Goal: Task Accomplishment & Management: Complete application form

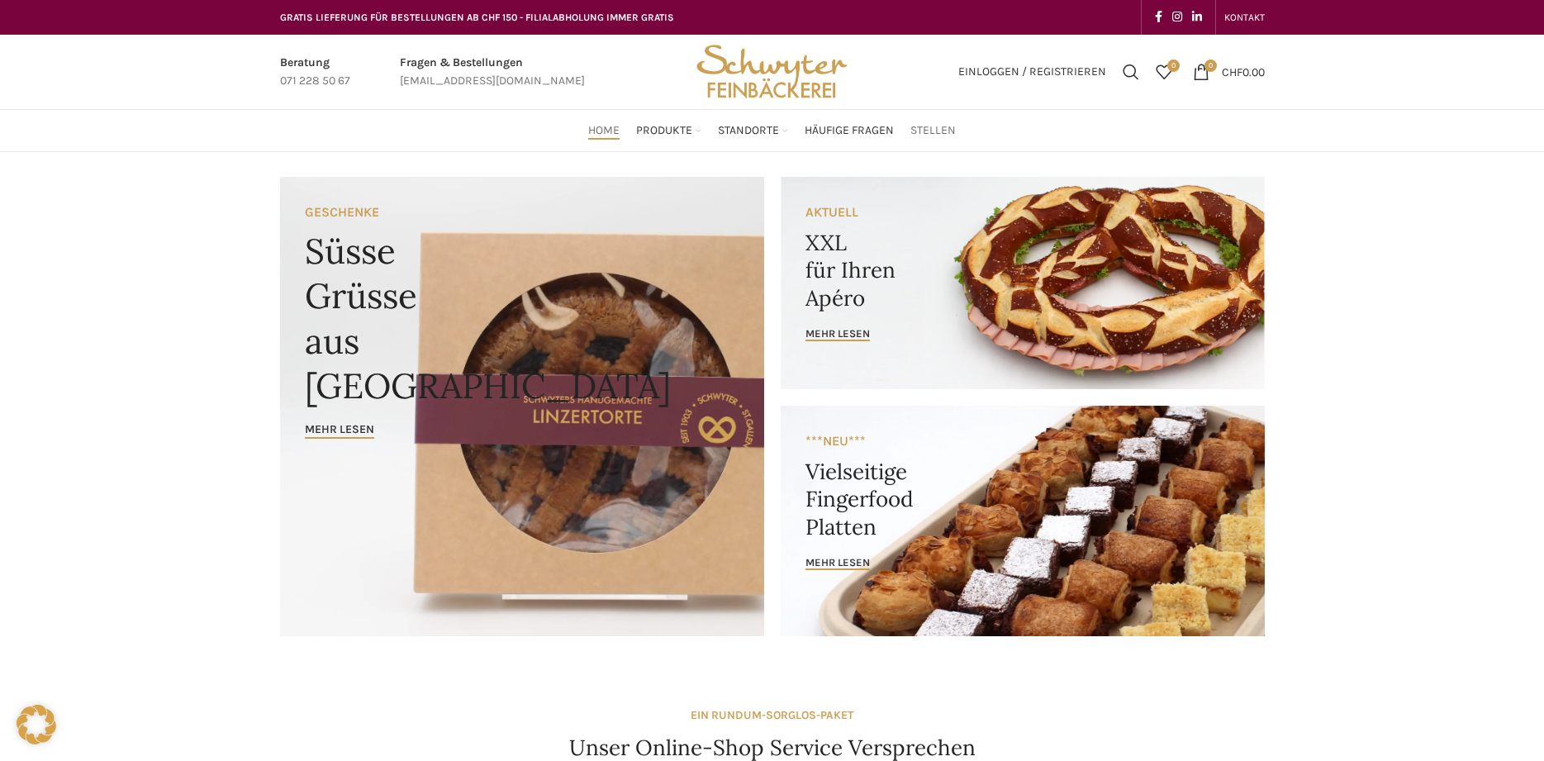
click at [936, 137] on span "Stellen" at bounding box center [932, 131] width 45 height 16
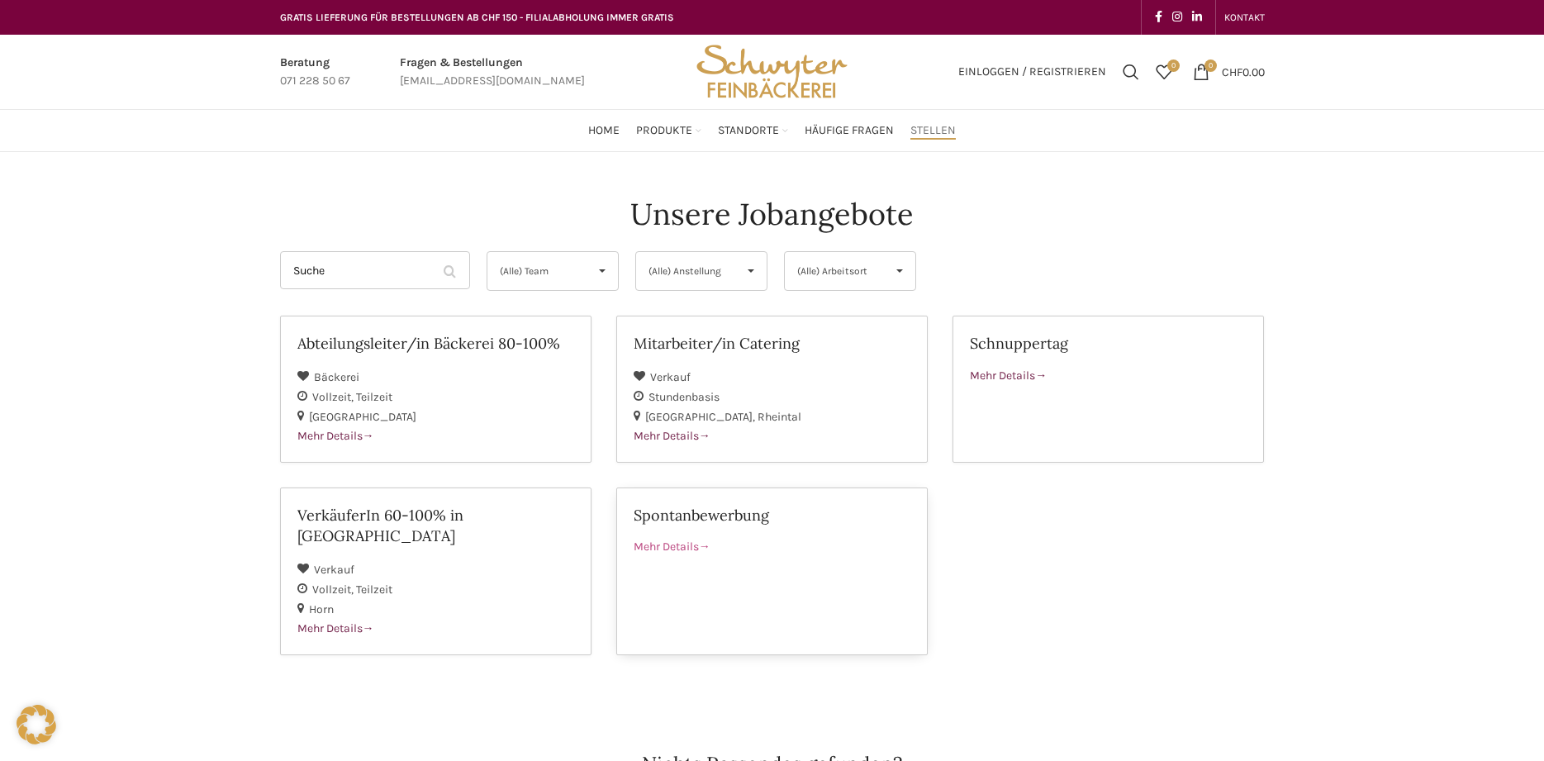
click at [671, 538] on div "Mehr Details" at bounding box center [772, 547] width 277 height 18
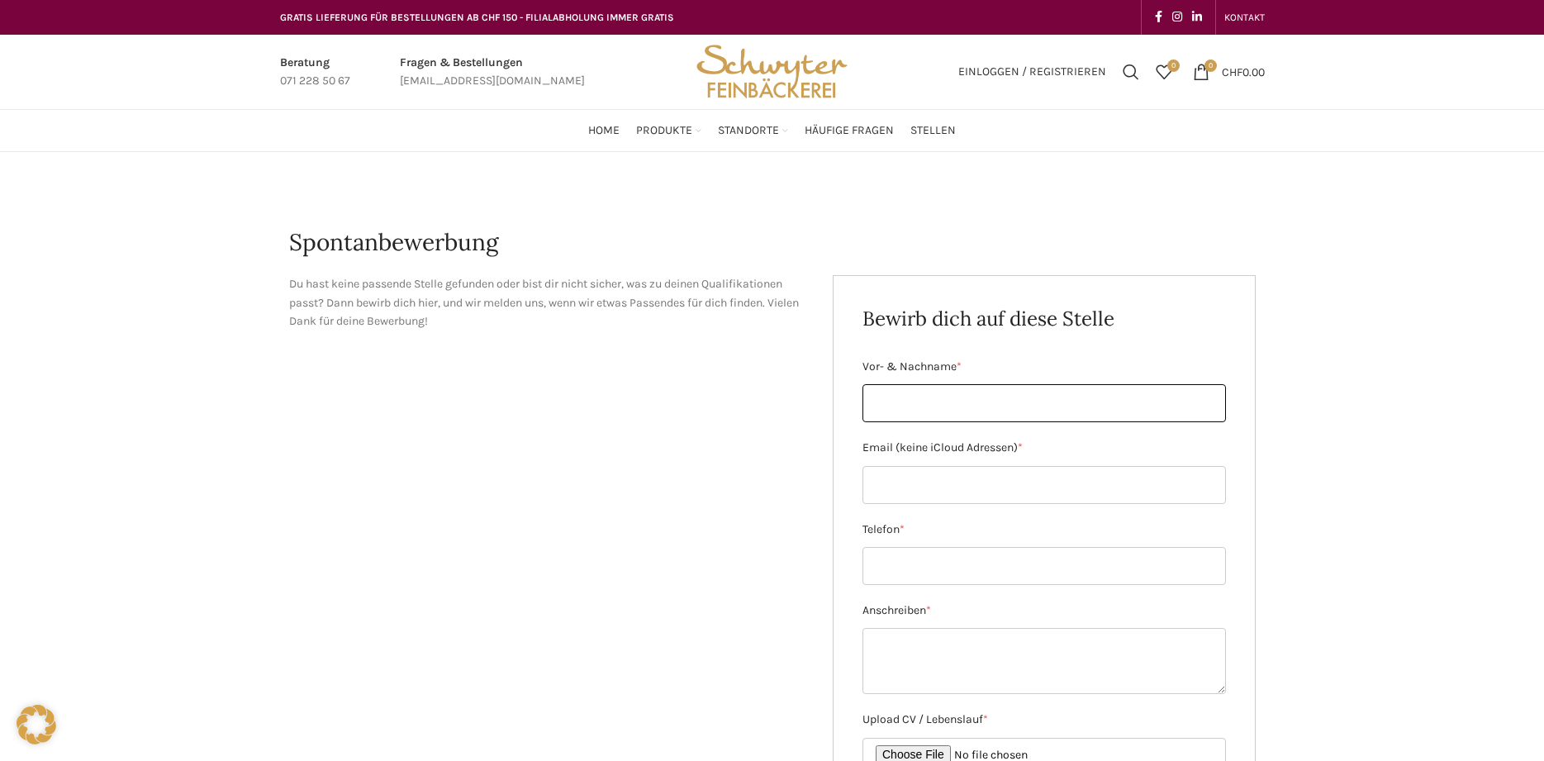
click at [900, 396] on input "Vor- & Nachname *" at bounding box center [1043, 403] width 363 height 38
type input "Valentina Metlowski"
click at [890, 469] on input "Email (keine iCloud Adressen) *" at bounding box center [1043, 485] width 363 height 38
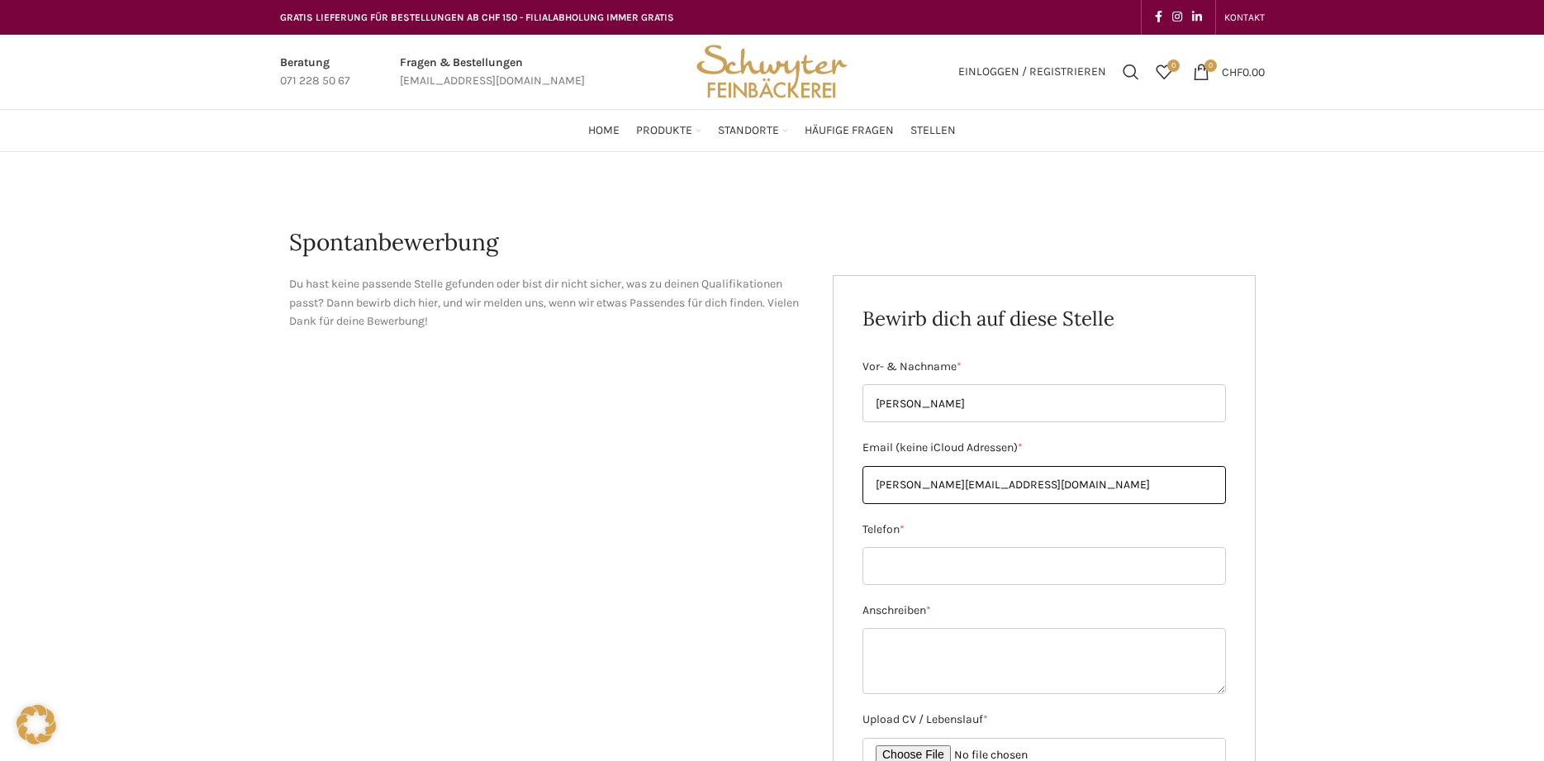
type input "metlewski@bluewin.ch"
click at [947, 567] on input "Telefon *" at bounding box center [1043, 566] width 363 height 38
click at [931, 604] on label "Anschreiben *" at bounding box center [1043, 610] width 363 height 18
click at [931, 628] on textarea "Anschreiben *" at bounding box center [1043, 661] width 363 height 66
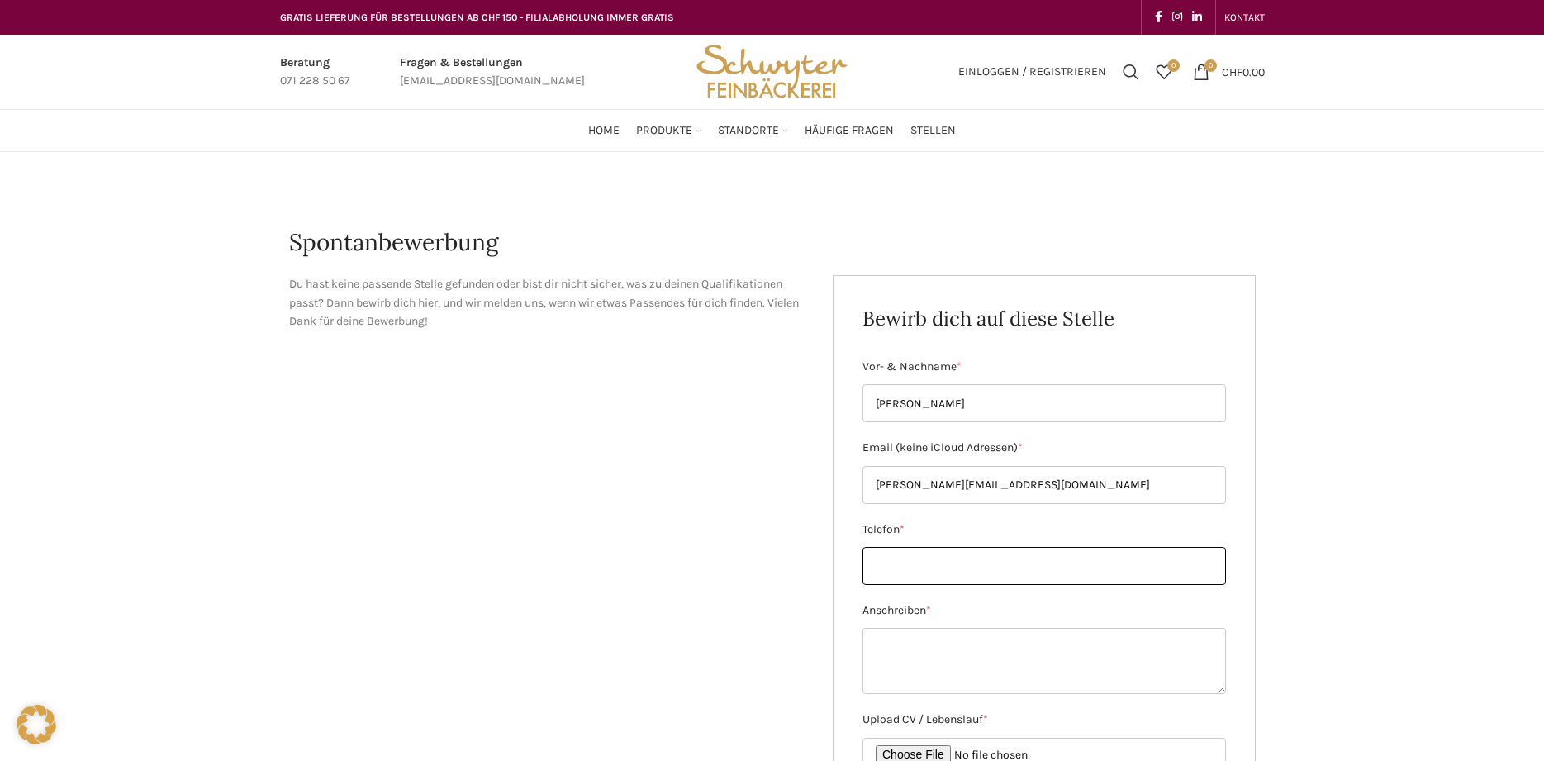
click at [928, 565] on input "Telefon *" at bounding box center [1043, 566] width 363 height 38
type input "+41782176700"
click at [917, 641] on textarea "Anschreiben *" at bounding box center [1043, 661] width 363 height 66
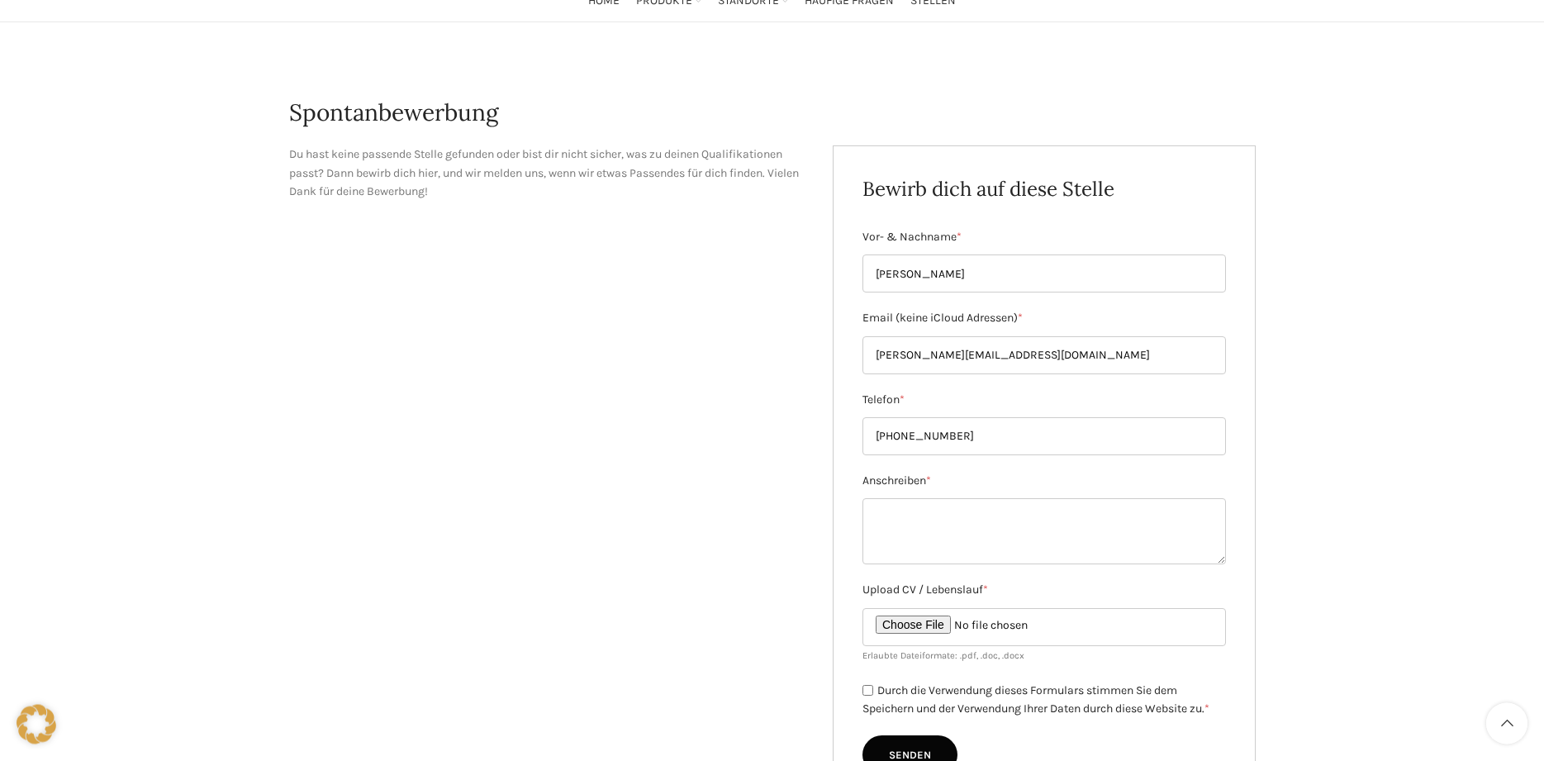
scroll to position [253, 0]
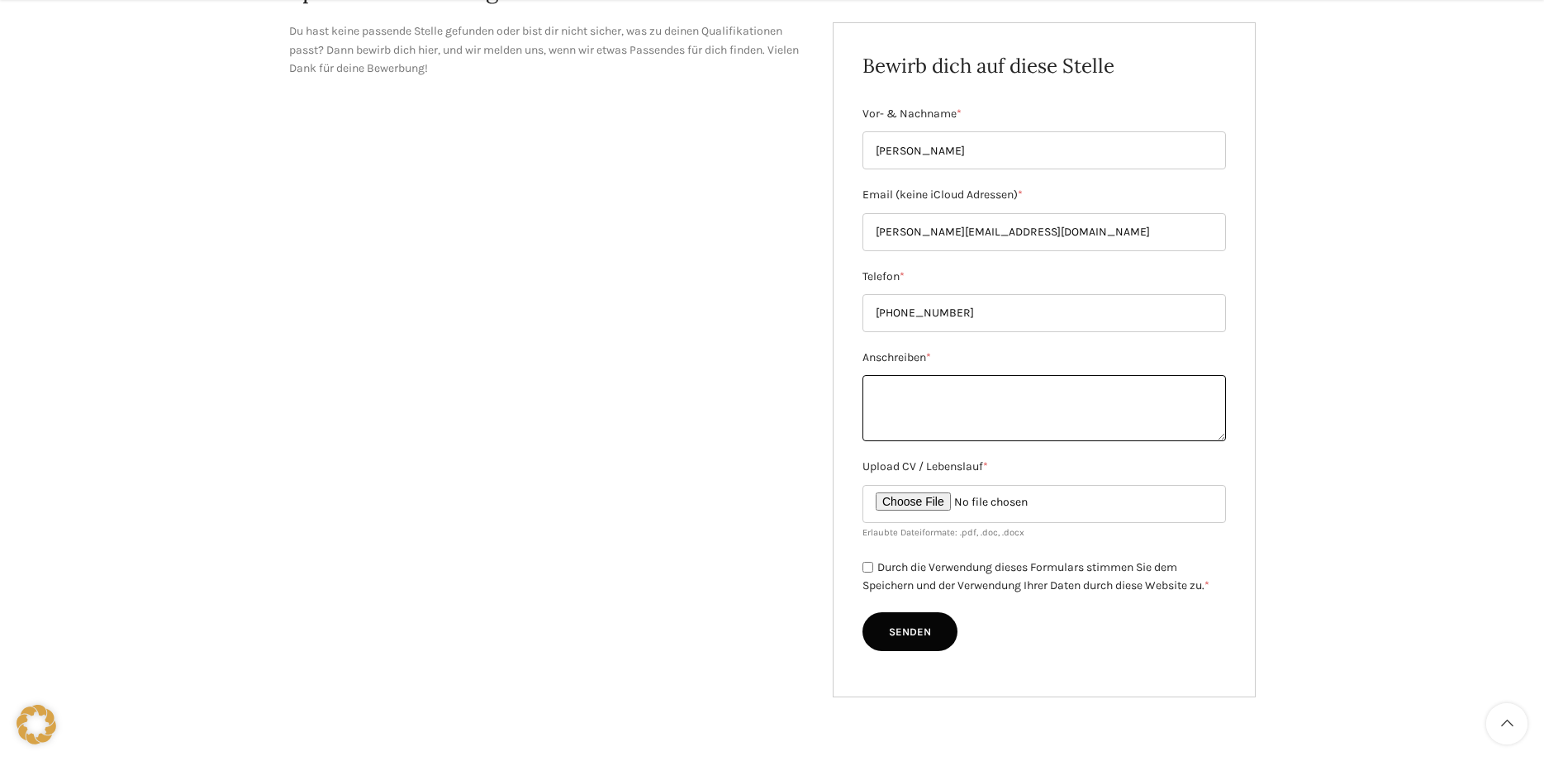
click at [924, 407] on textarea "Anschreiben *" at bounding box center [1043, 408] width 363 height 66
paste textarea "Seit Januar 2023 lebe ich mit meiner Familie in Rorschach. Derzeit bin ich bei …"
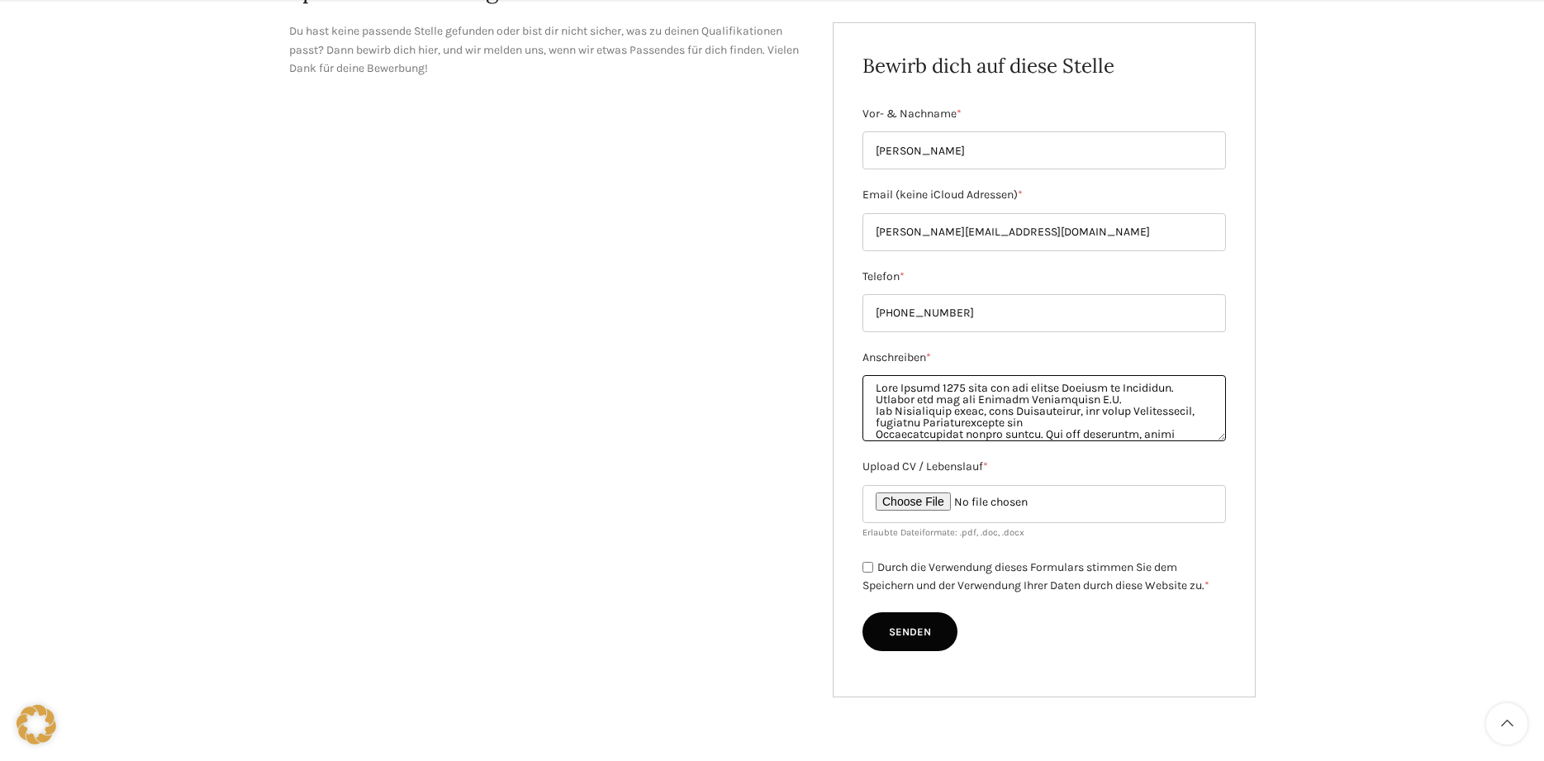
scroll to position [441, 0]
click at [879, 420] on textarea "Anschreiben *" at bounding box center [1043, 408] width 363 height 66
type textarea "Sehr geehrte Damen und Herren, Mit grosser Motivation bewerbe ich mich um eine …"
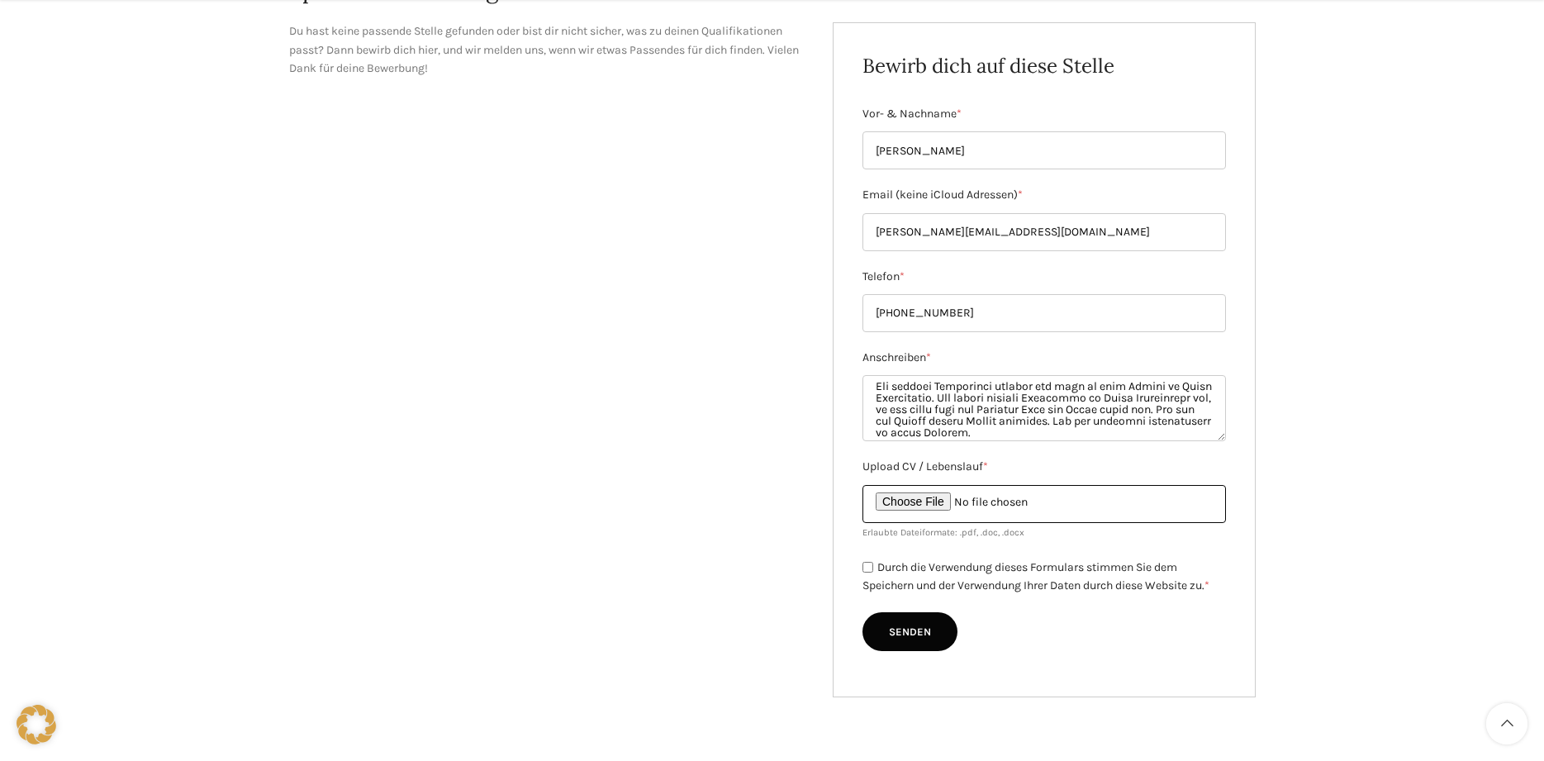
click at [926, 503] on input "Upload CV / Lebenslauf *" at bounding box center [1043, 504] width 363 height 38
click at [919, 501] on input "Upload CV / Lebenslauf *" at bounding box center [1043, 504] width 363 height 38
click at [909, 490] on input "Upload CV / Lebenslauf *" at bounding box center [1043, 504] width 363 height 38
type input "C:\fakepath\Lebenslauf.pdf"
click at [925, 571] on label "Durch die Verwendung dieses Formulars stimmen Sie dem Speichern und der Verwend…" at bounding box center [1035, 576] width 347 height 33
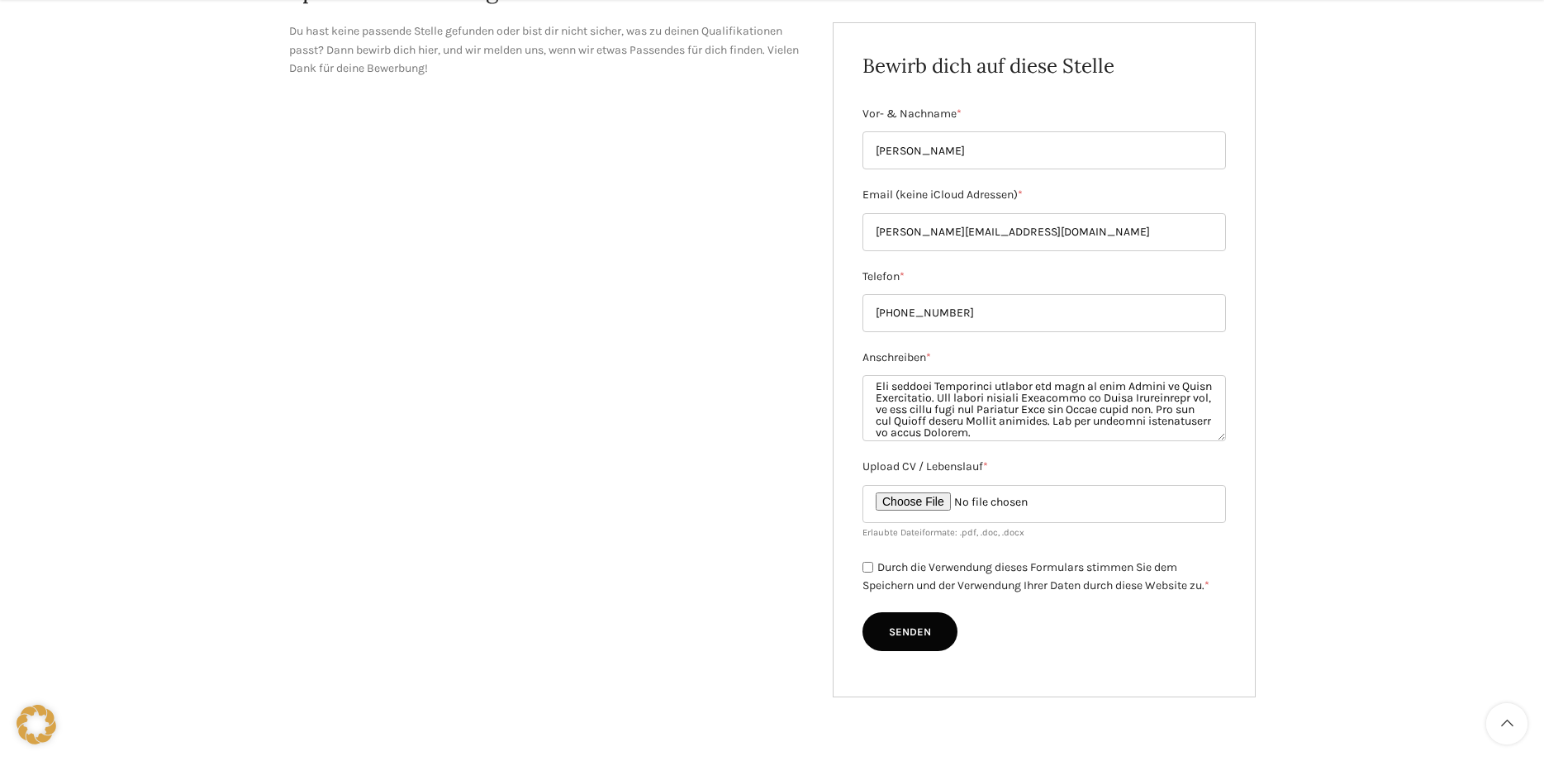
click at [873, 571] on input "Durch die Verwendung dieses Formulars stimmen Sie dem Speichern und der Verwend…" at bounding box center [867, 567] width 11 height 11
checkbox input "true"
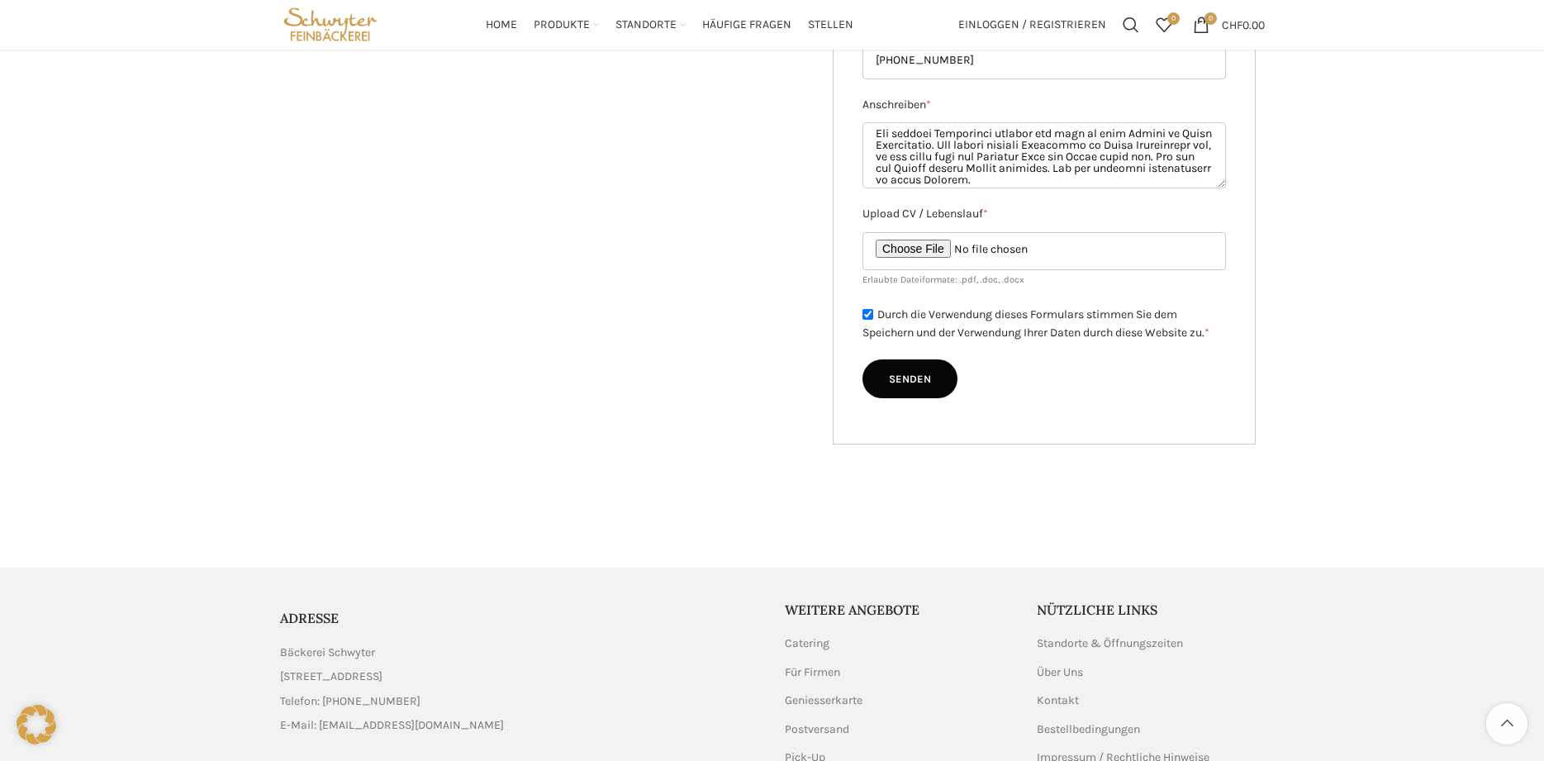
scroll to position [253, 0]
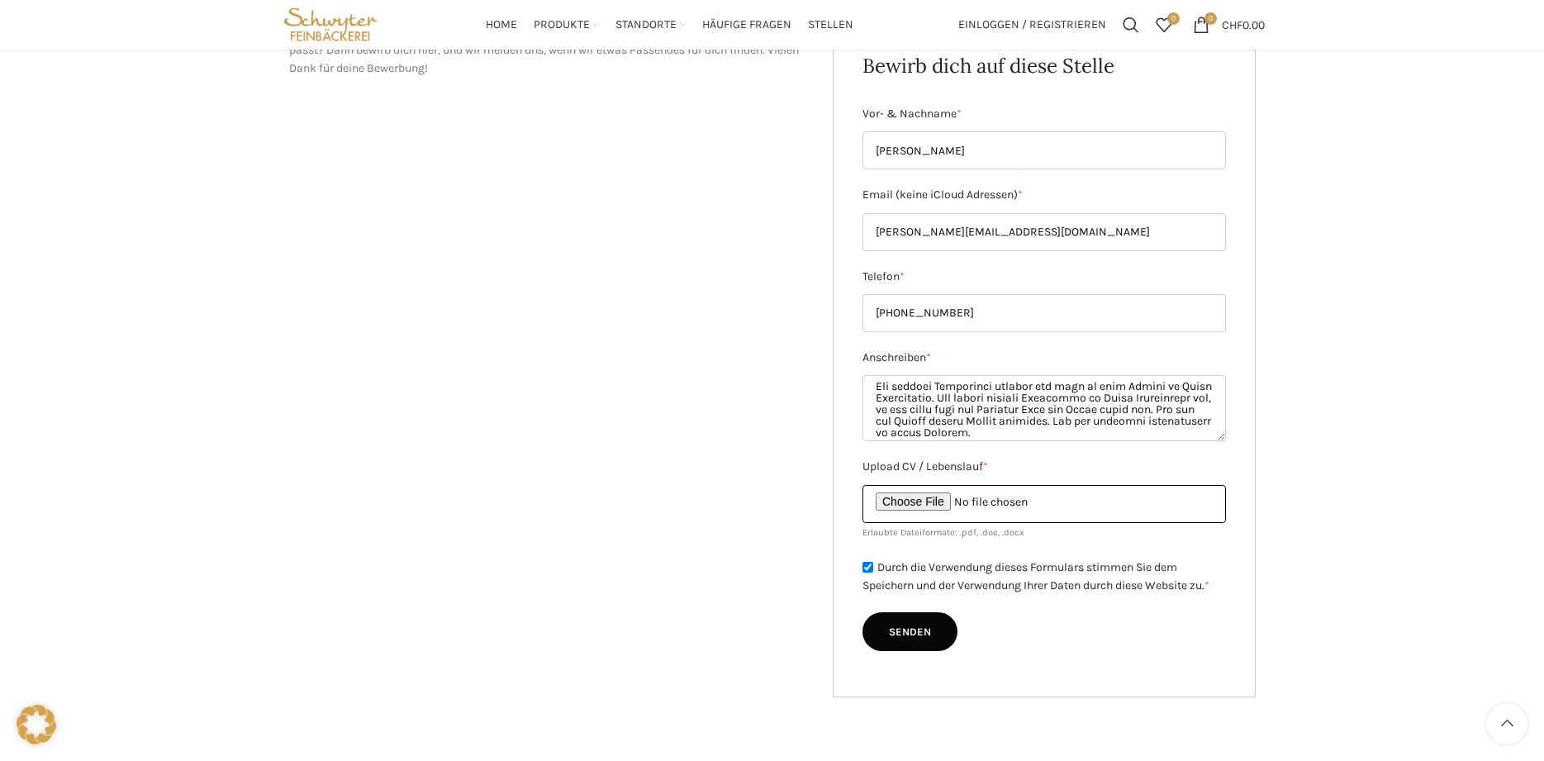
click at [1062, 510] on input "Upload CV / Lebenslauf *" at bounding box center [1043, 504] width 363 height 38
type input "C:\fakepath\Lebenslauf.pdf"
click at [877, 231] on input "metlewski@bluewin.ch" at bounding box center [1043, 232] width 363 height 38
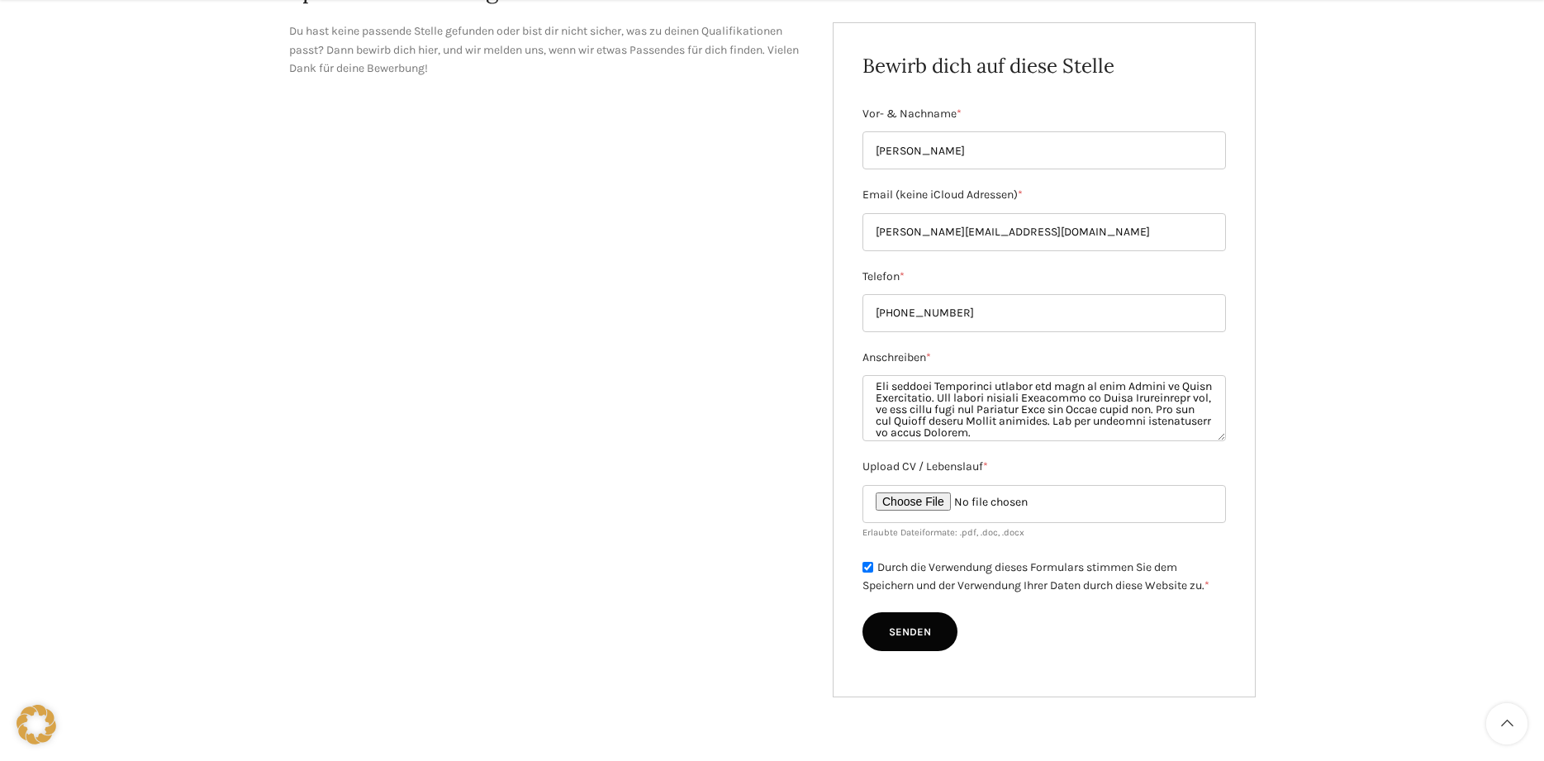
click at [909, 623] on input "Senden" at bounding box center [909, 632] width 95 height 40
type input "Senden"
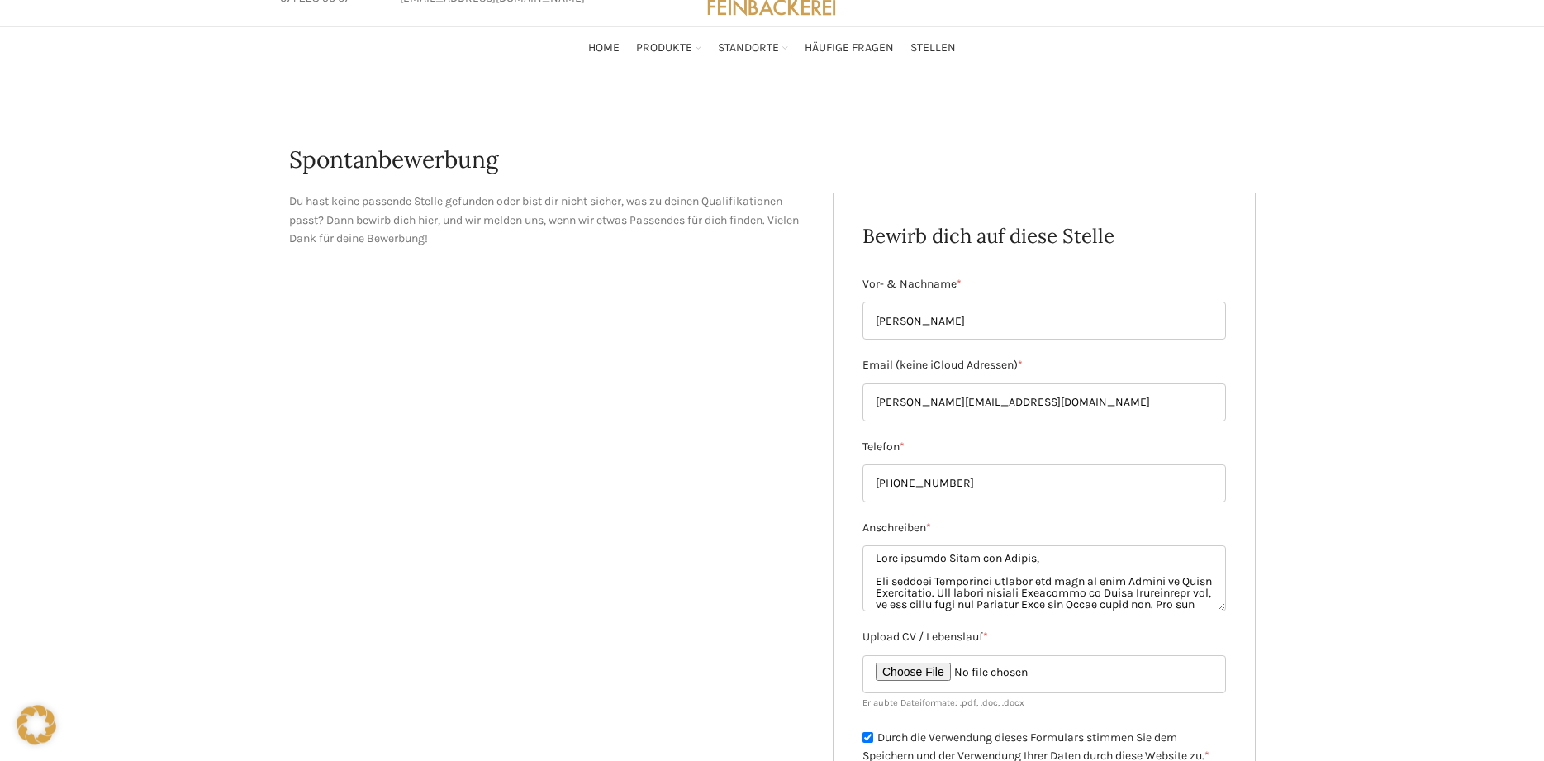
scroll to position [0, 0]
